Goal: Use online tool/utility: Utilize a website feature to perform a specific function

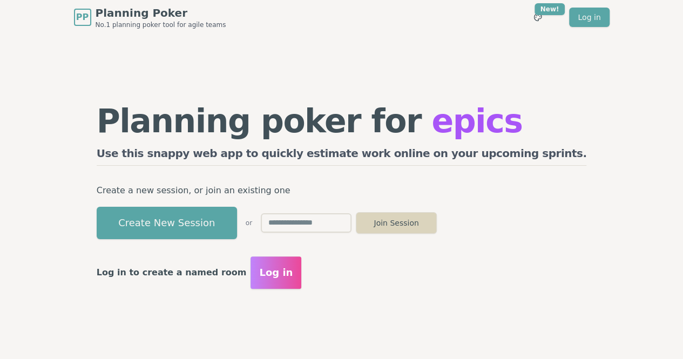
click at [437, 227] on button "Join Session" at bounding box center [396, 223] width 81 height 22
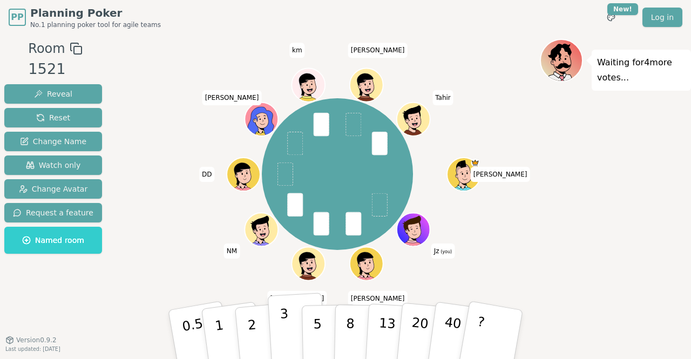
click at [289, 343] on button "3" at bounding box center [297, 334] width 59 height 84
click at [322, 324] on button "5" at bounding box center [330, 335] width 56 height 82
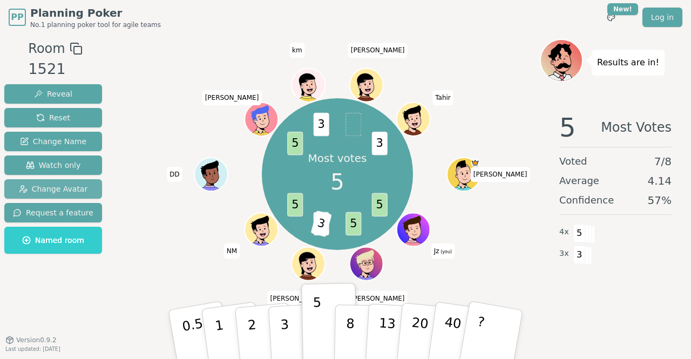
click at [42, 188] on span "Change Avatar" at bounding box center [53, 188] width 69 height 11
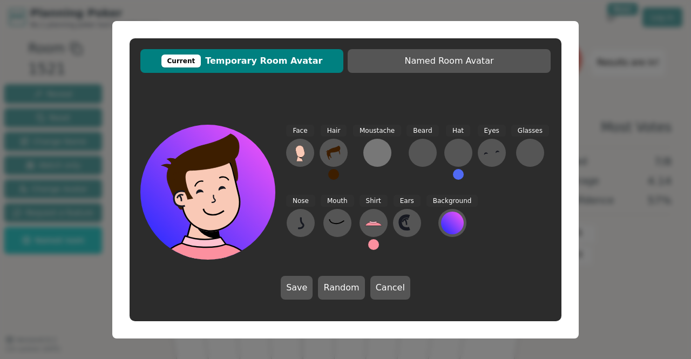
click at [373, 153] on div at bounding box center [377, 152] width 17 height 17
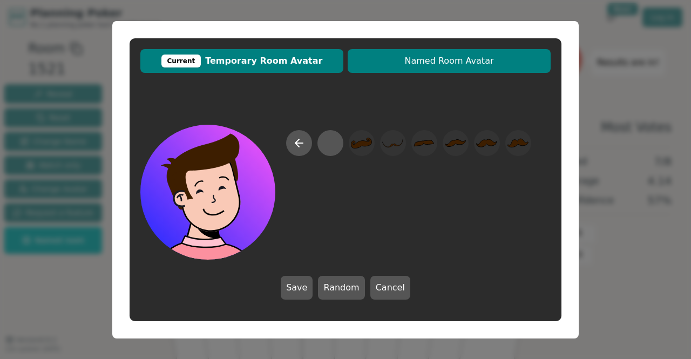
click at [438, 60] on span "Named Room Avatar" at bounding box center [449, 60] width 192 height 13
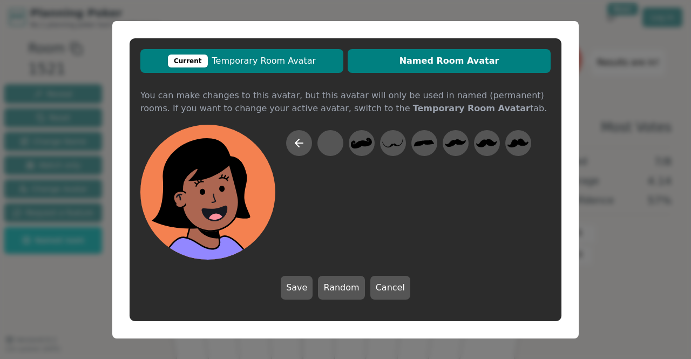
click at [298, 59] on span "Current Temporary Room Avatar" at bounding box center [242, 60] width 192 height 13
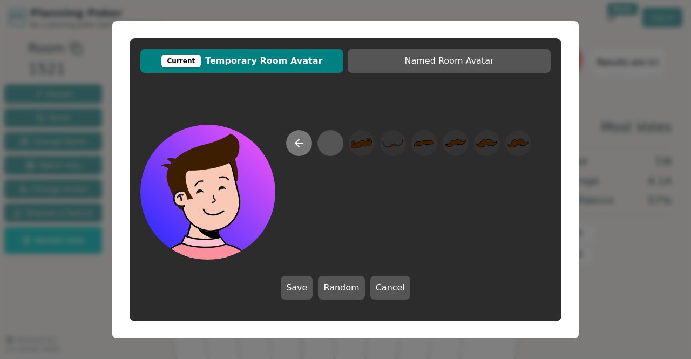
click at [303, 139] on icon at bounding box center [298, 143] width 13 height 13
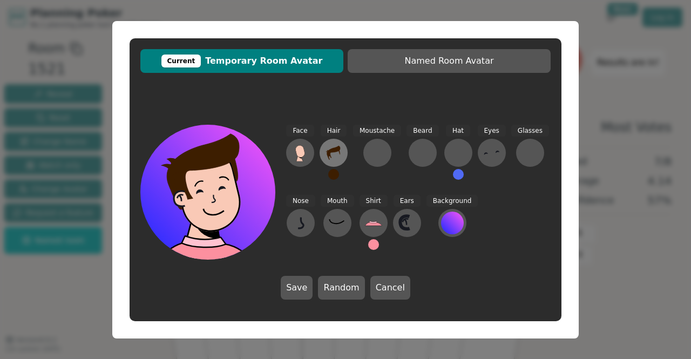
click at [330, 151] on icon at bounding box center [332, 153] width 13 height 14
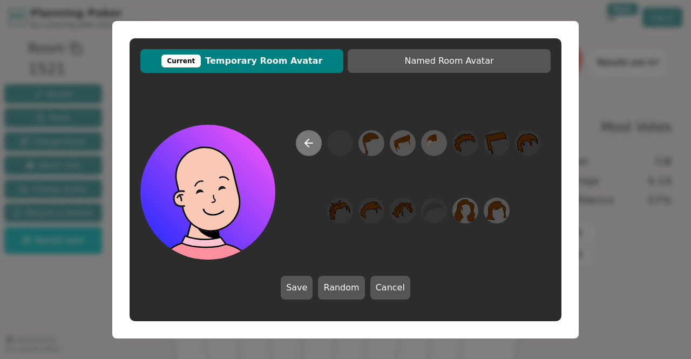
click at [314, 148] on icon at bounding box center [308, 143] width 13 height 13
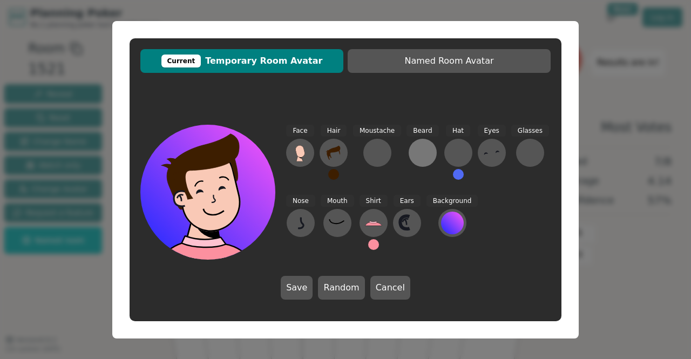
click at [417, 154] on div at bounding box center [422, 152] width 17 height 17
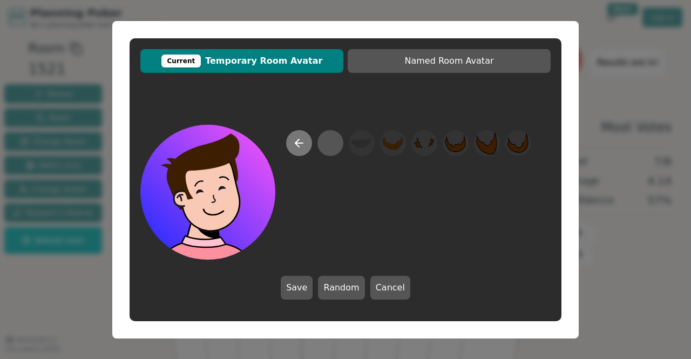
click at [297, 147] on icon at bounding box center [298, 143] width 13 height 13
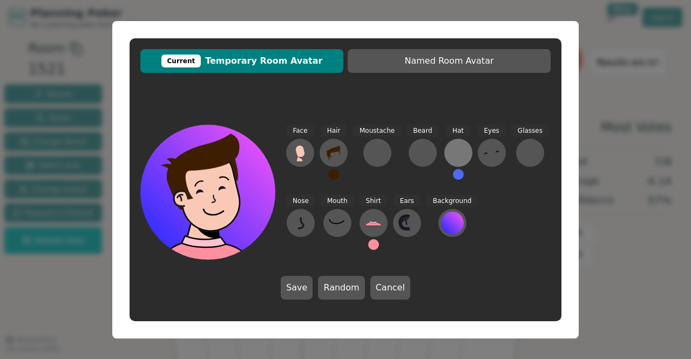
click at [449, 152] on div at bounding box center [457, 152] width 17 height 17
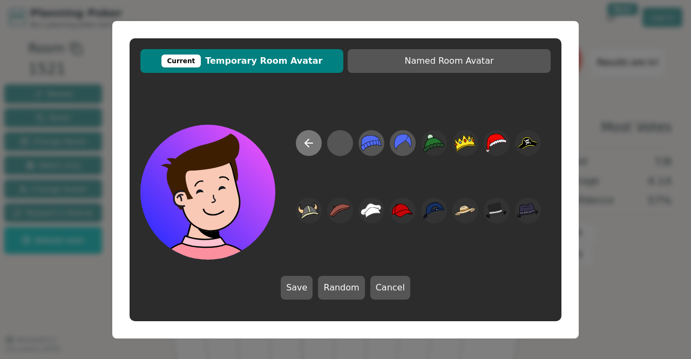
click at [310, 143] on icon at bounding box center [309, 143] width 8 height 0
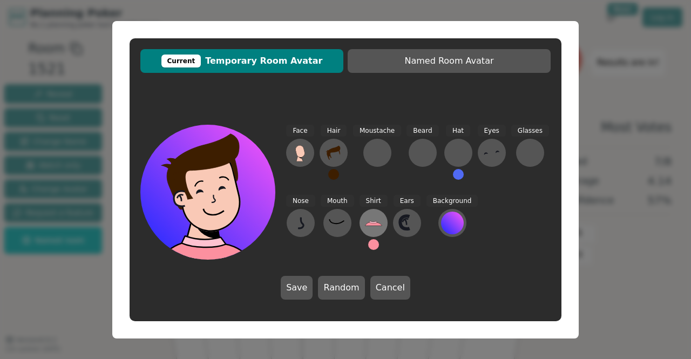
click at [369, 219] on icon at bounding box center [373, 222] width 17 height 17
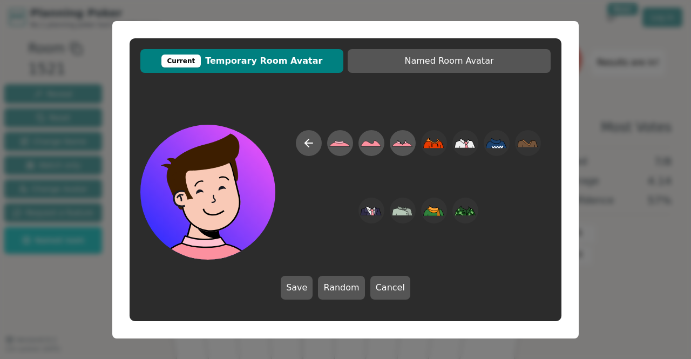
click at [329, 204] on div at bounding box center [418, 194] width 264 height 129
click at [310, 148] on icon at bounding box center [308, 143] width 13 height 13
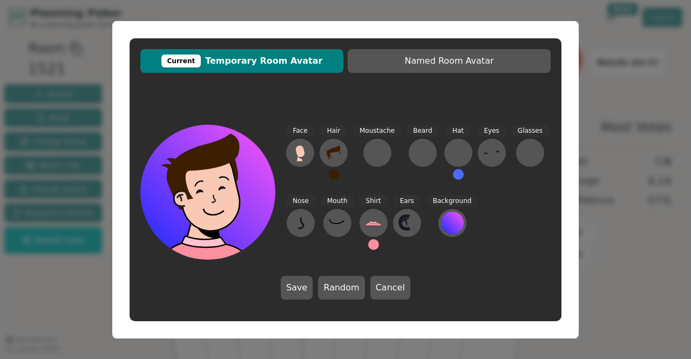
click at [388, 295] on button "Cancel" at bounding box center [390, 288] width 40 height 24
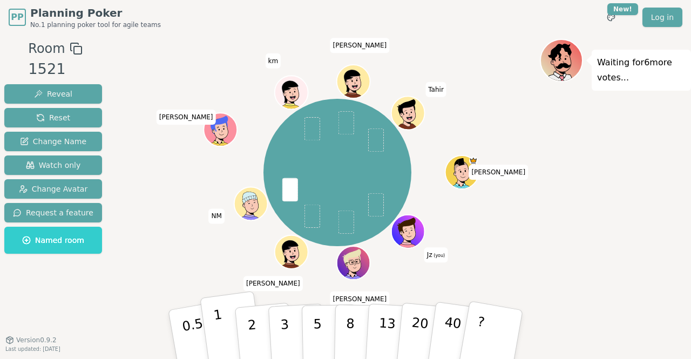
click at [220, 324] on p "1" at bounding box center [221, 335] width 16 height 59
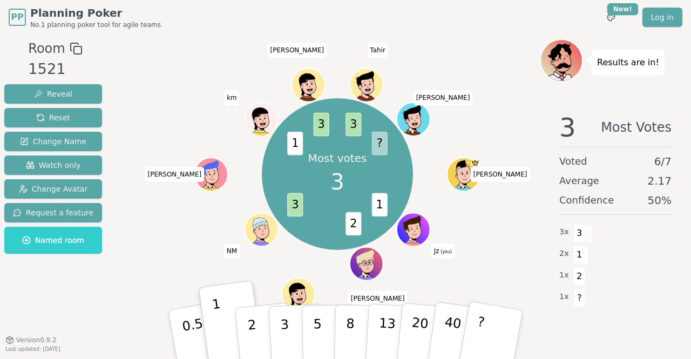
click at [505, 236] on div "Most votes 3 1 2 3 1 3 3 ? chris Jz (you) Sean charlie NM nick k km Nick T Tahi…" at bounding box center [337, 174] width 405 height 232
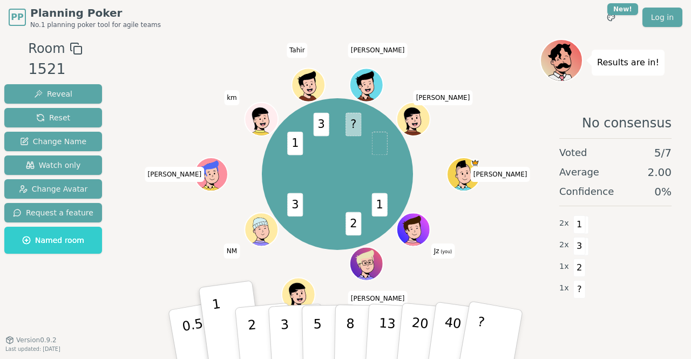
click at [499, 100] on div "1 2 3 1 3 ? chris Jz (you) Sean charlie NM nick k km Tahir Stephen Nick T" at bounding box center [337, 174] width 405 height 232
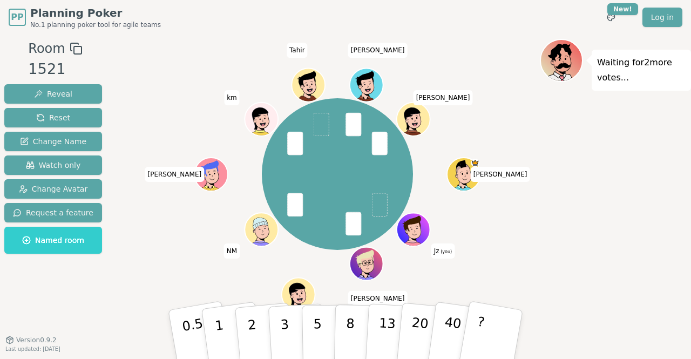
drag, startPoint x: 490, startPoint y: 193, endPoint x: 461, endPoint y: 196, distance: 28.8
click at [490, 193] on div "chris Jz (you) Sean charlie NM nick k km Tahir Stephen Nick T" at bounding box center [337, 174] width 405 height 232
click at [492, 40] on div at bounding box center [337, 48] width 405 height 19
click at [284, 324] on p "3" at bounding box center [285, 335] width 12 height 59
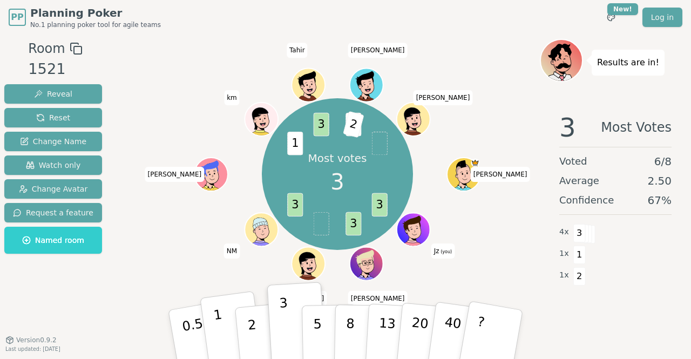
click at [221, 322] on p "1" at bounding box center [221, 335] width 16 height 59
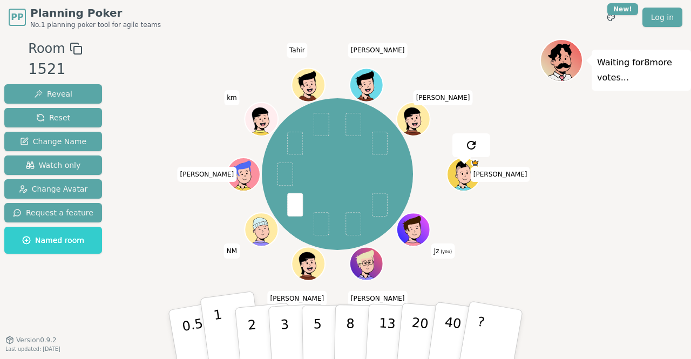
click at [224, 328] on button "1" at bounding box center [232, 334] width 64 height 87
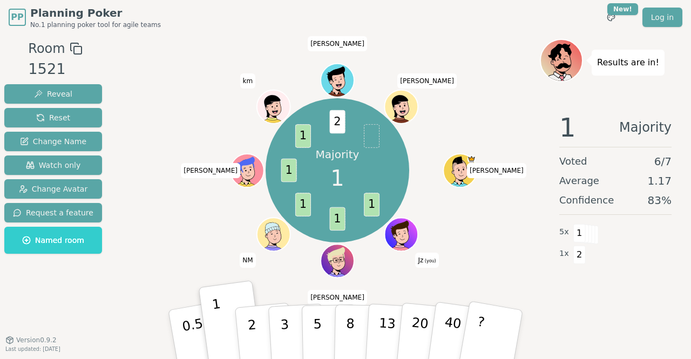
click at [491, 91] on div "Majority 1 1 1 1 1 1 2 chris Jz (you) Sean NM nick k km Stephen Nick T" at bounding box center [337, 170] width 405 height 225
